Goal: Transaction & Acquisition: Purchase product/service

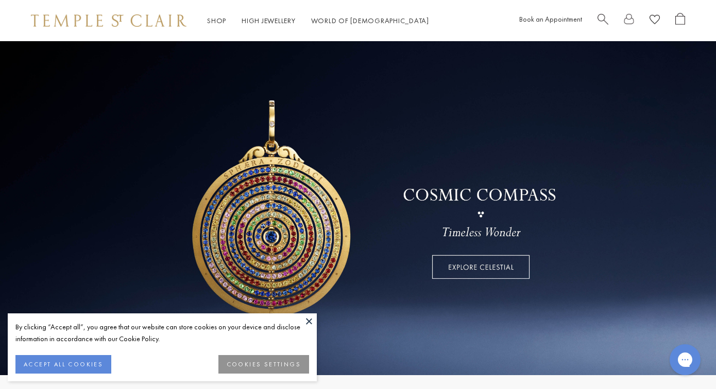
click at [601, 16] on span "Search" at bounding box center [603, 18] width 11 height 11
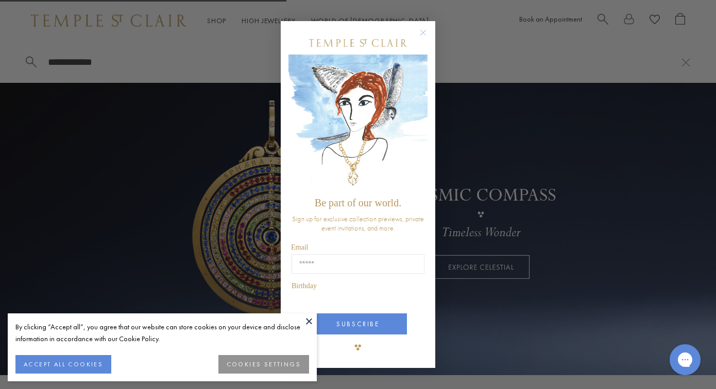
type input "**********"
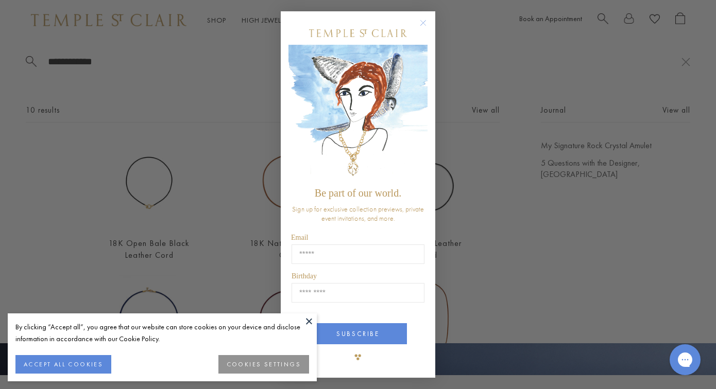
click at [425, 22] on circle "Close dialog" at bounding box center [423, 23] width 12 height 12
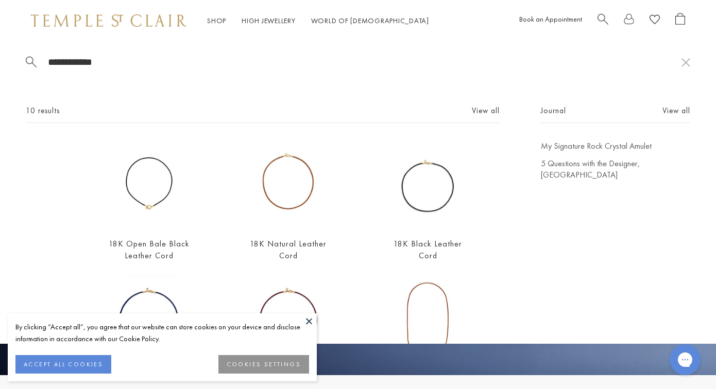
click at [305, 329] on div "By clicking “Accept all”, you agree that our website can store cookies on your …" at bounding box center [162, 333] width 294 height 24
click at [305, 316] on button at bounding box center [308, 321] width 15 height 15
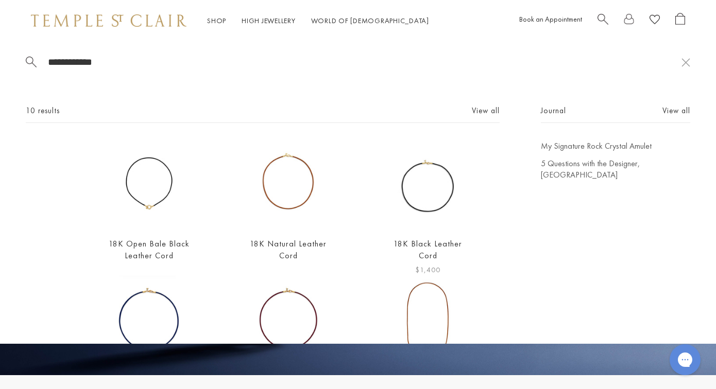
click at [427, 185] on img at bounding box center [428, 185] width 88 height 88
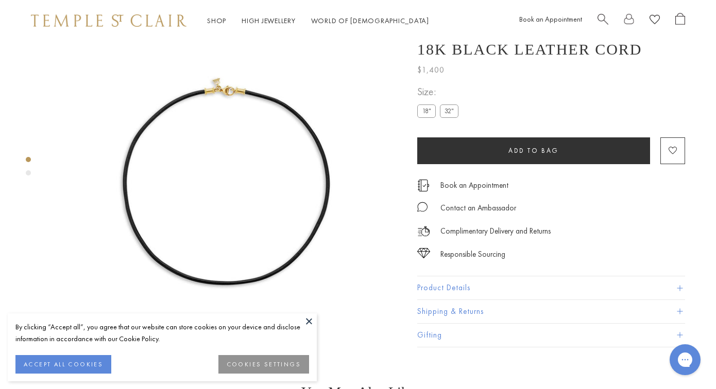
click at [452, 118] on label "32"" at bounding box center [449, 111] width 19 height 13
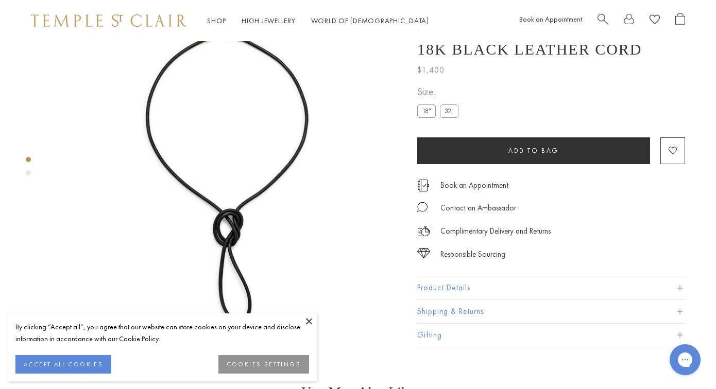
click at [428, 118] on label "18"" at bounding box center [426, 111] width 19 height 13
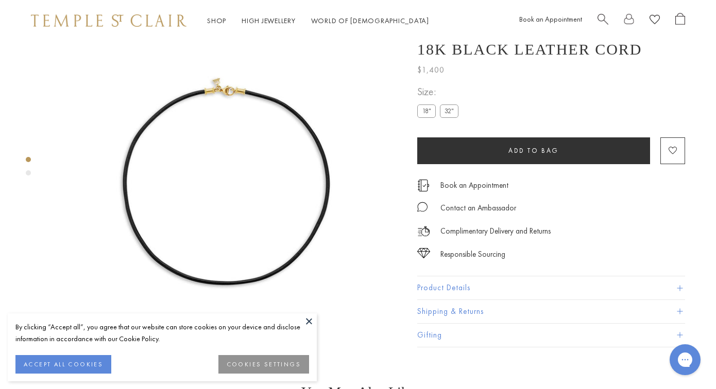
click at [446, 118] on label "32"" at bounding box center [449, 111] width 19 height 13
